Goal: Task Accomplishment & Management: Complete application form

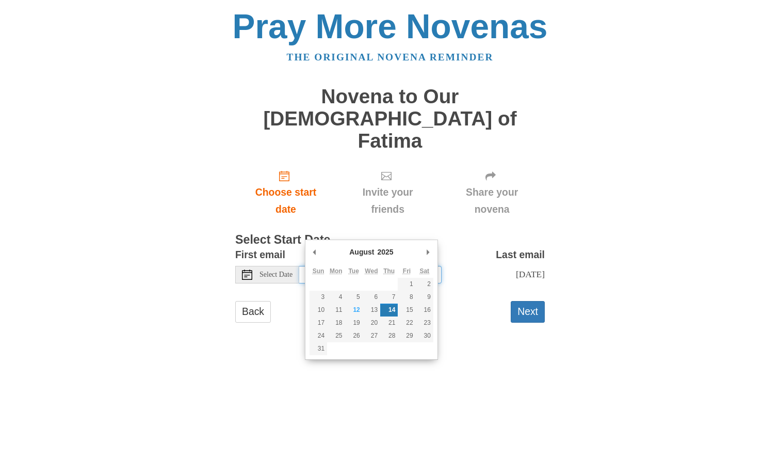
click at [403, 266] on input "[DATE]" at bounding box center [370, 275] width 142 height 18
type input "Friday, August 15th"
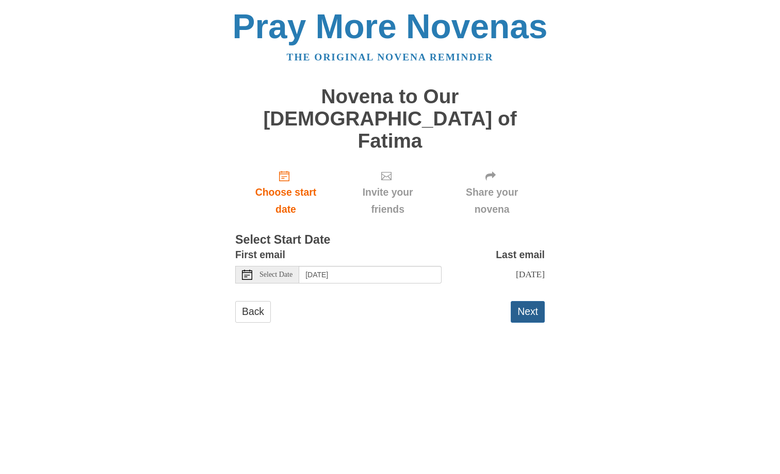
click at [534, 301] on button "Next" at bounding box center [528, 311] width 34 height 21
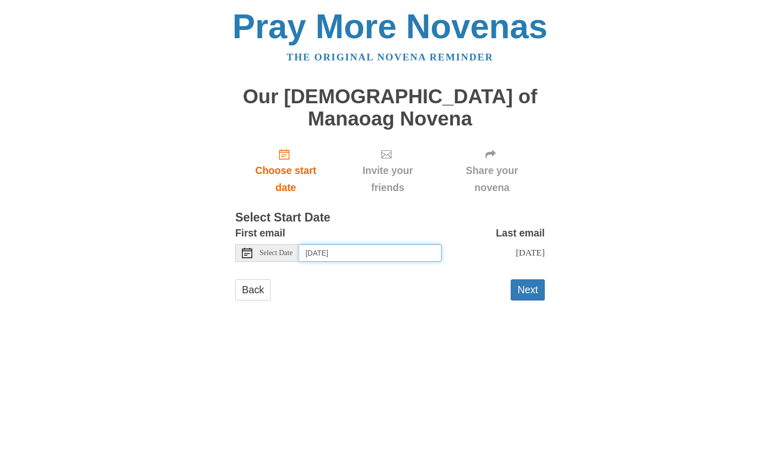
click at [411, 244] on input "Thursday, August 14th" at bounding box center [370, 253] width 142 height 18
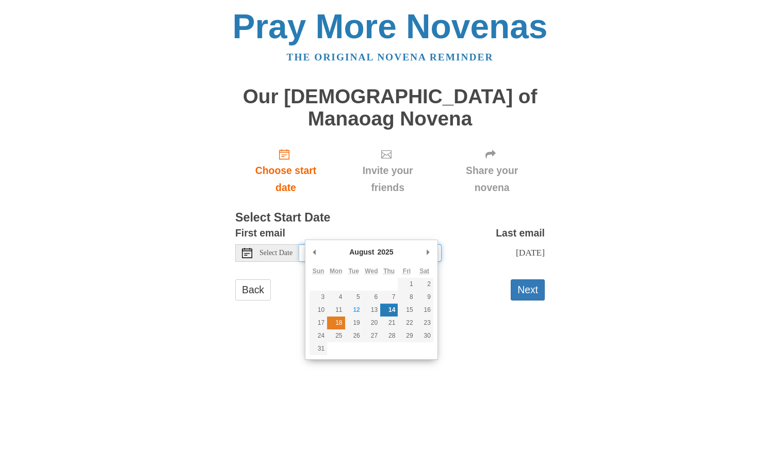
type input "Monday, August 18th"
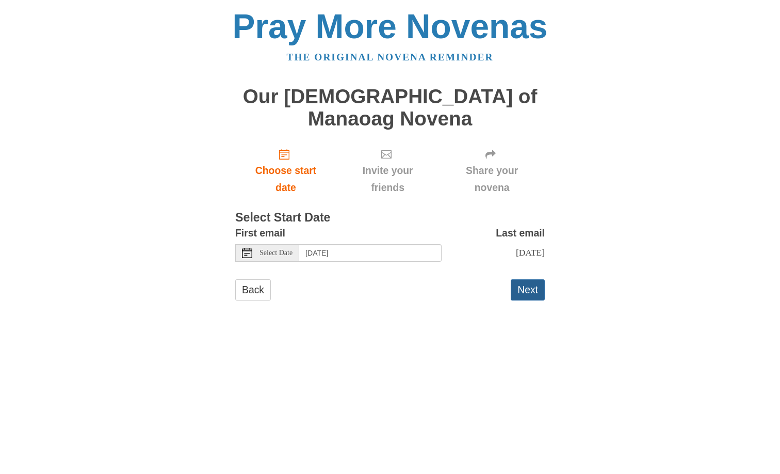
click at [536, 279] on button "Next" at bounding box center [528, 289] width 34 height 21
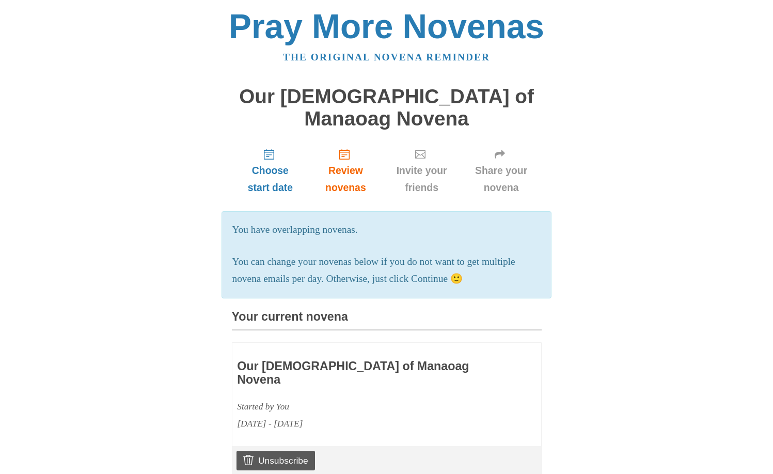
click at [376, 95] on h1 "Our [DEMOGRAPHIC_DATA] of Manaoag Novena" at bounding box center [387, 108] width 310 height 44
click at [521, 261] on p "You can change your novenas below if you do not want to get multiple novena ema…" at bounding box center [386, 270] width 309 height 34
click at [415, 162] on span "Invite your friends" at bounding box center [422, 179] width 58 height 34
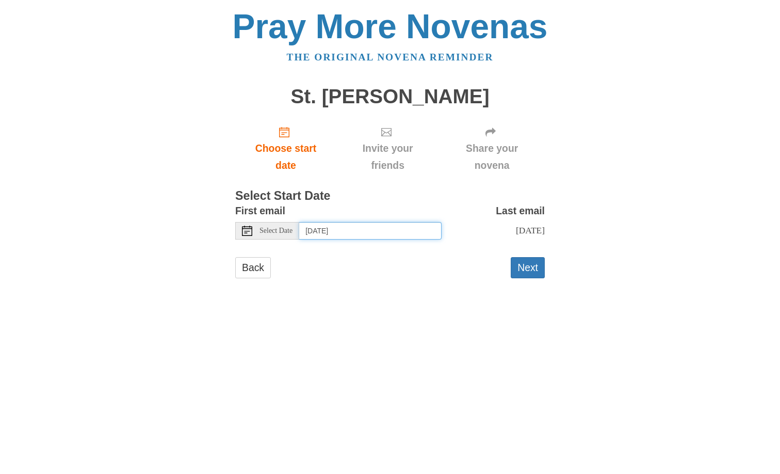
click at [415, 231] on input "[DATE]" at bounding box center [370, 231] width 142 height 18
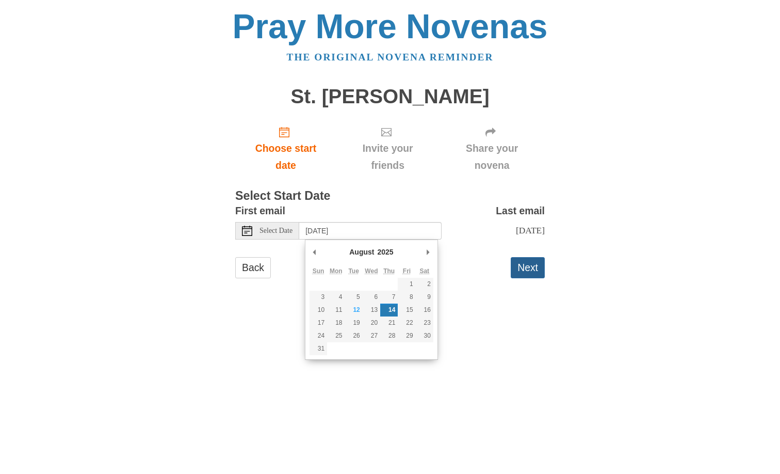
click at [530, 267] on button "Next" at bounding box center [528, 267] width 34 height 21
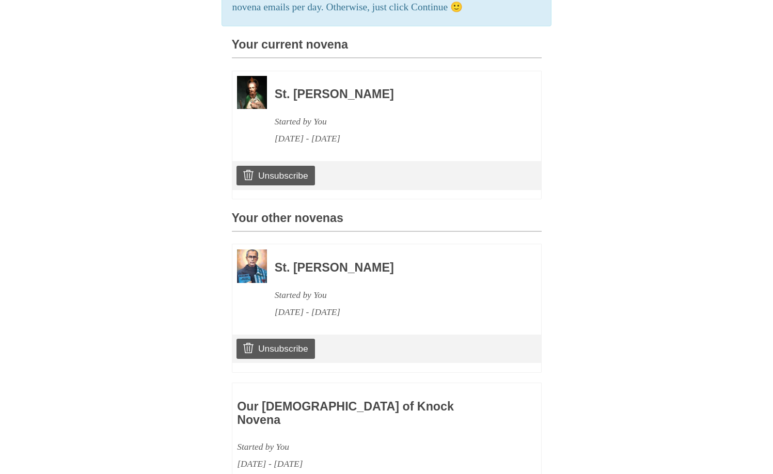
scroll to position [481, 0]
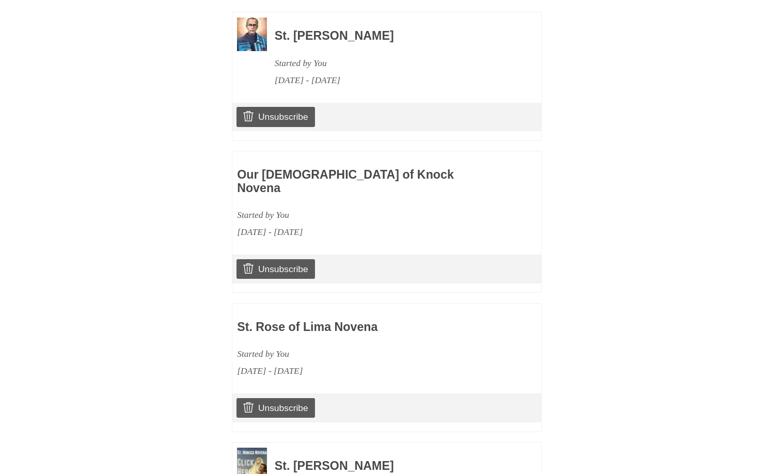
click at [702, 228] on body "Pray More Novenas The original novena reminder [GEOGRAPHIC_DATA][PERSON_NAME] C…" at bounding box center [386, 436] width 773 height 1834
click at [741, 285] on body "Pray More Novenas The original novena reminder [GEOGRAPHIC_DATA][PERSON_NAME] C…" at bounding box center [386, 436] width 773 height 1834
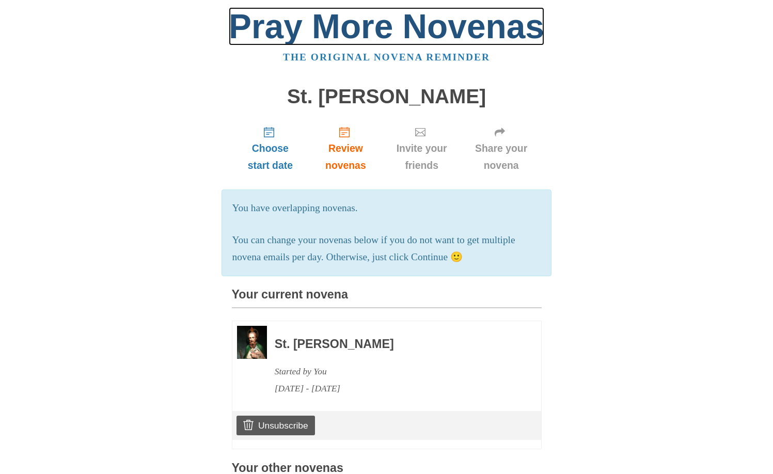
click at [362, 33] on link "Pray More Novenas" at bounding box center [386, 26] width 315 height 38
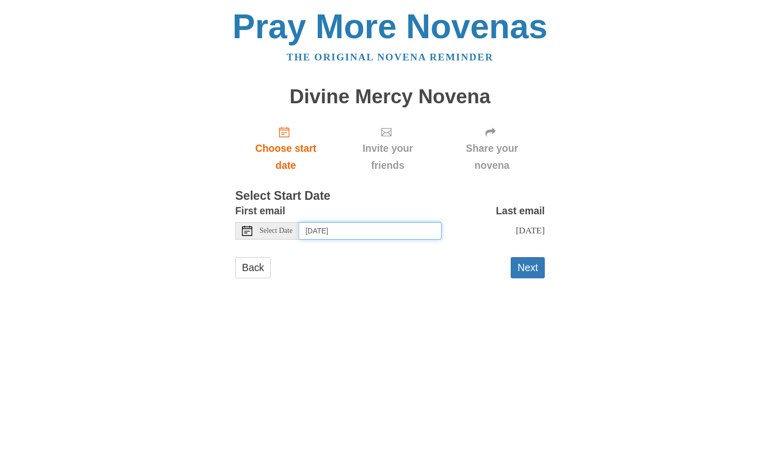
click at [415, 234] on input "[DATE]" at bounding box center [370, 231] width 142 height 18
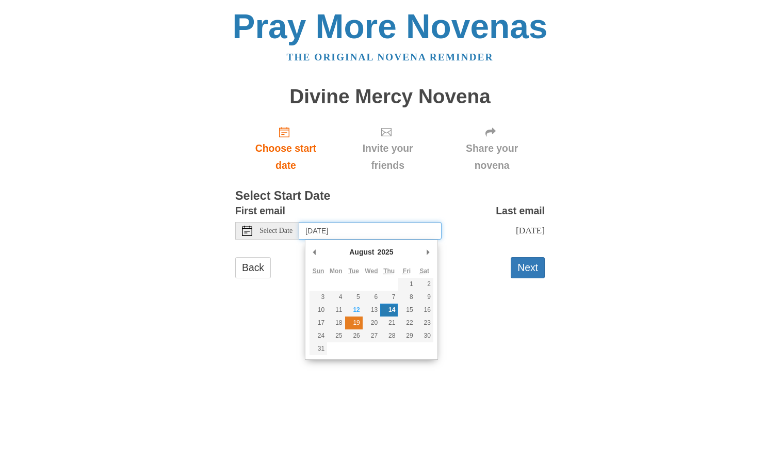
type input "[DATE]"
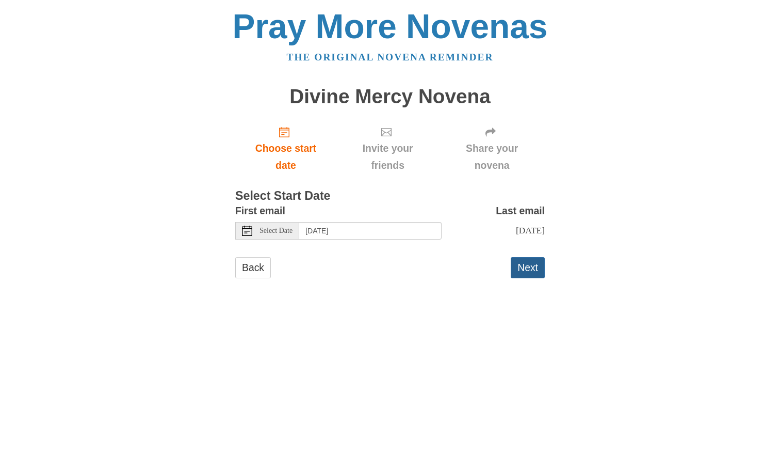
click at [525, 267] on button "Next" at bounding box center [528, 267] width 34 height 21
